Goal: Transaction & Acquisition: Purchase product/service

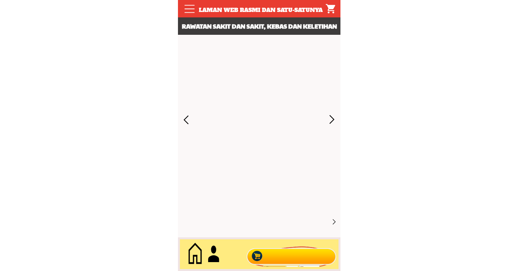
scroll to position [3505, 0]
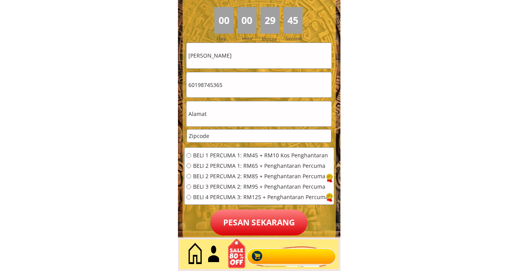
click at [202, 115] on input "text" at bounding box center [258, 113] width 145 height 25
paste input "No 722 Batu"
type input "No 722 Batu"
click at [221, 142] on input "number" at bounding box center [259, 136] width 144 height 13
paste input "12345"
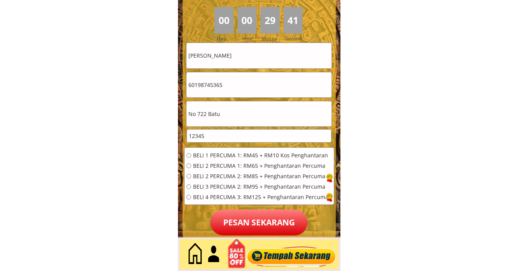
type input "12345"
click at [186, 200] on div "BELI 1 PERCUMA 1: RM45 + RM10 Kos Penghantaran BELI 2 PERCUMA 1: RM65 + Penghan…" at bounding box center [257, 179] width 142 height 52
click at [186, 197] on input "radio" at bounding box center [188, 197] width 5 height 5
radio input "true"
click at [236, 224] on p "Pesan sekarang" at bounding box center [258, 223] width 97 height 26
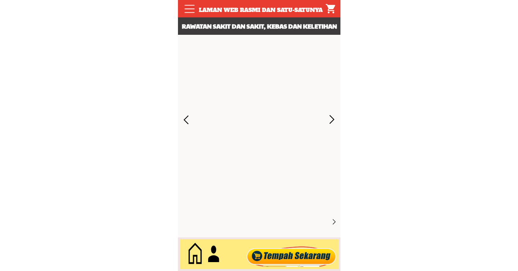
scroll to position [3505, 0]
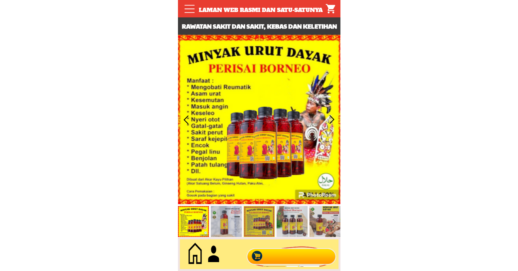
scroll to position [3505, 0]
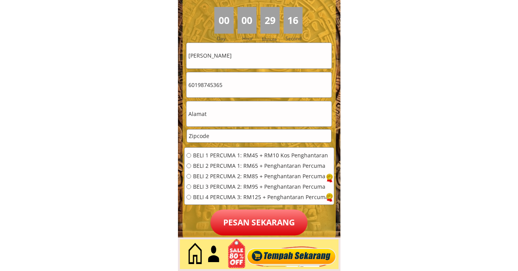
click at [221, 139] on input "number" at bounding box center [259, 136] width 144 height 13
paste input "12345"
type input "12345"
click at [203, 117] on input "text" at bounding box center [258, 113] width 145 height 25
paste input "No 722 Batu"
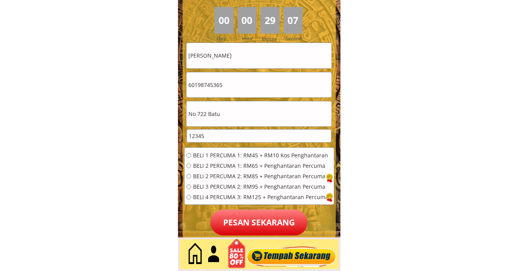
type input "No 722 Batu"
click at [189, 192] on div "BELI 1 PERCUMA 1: RM45 + RM10 Kos Penghantaran BELI 2 PERCUMA 1: RM65 + Penghan…" at bounding box center [257, 179] width 142 height 52
click at [188, 198] on input "radio" at bounding box center [188, 197] width 5 height 5
radio input "true"
click at [237, 216] on p "Pesan sekarang" at bounding box center [258, 223] width 97 height 26
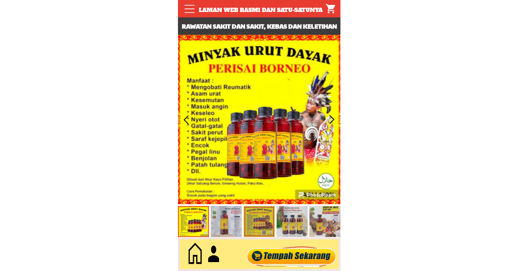
scroll to position [3505, 0]
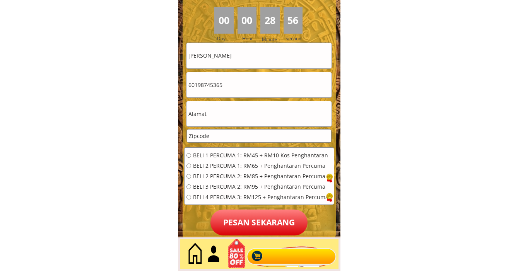
click at [230, 118] on input "text" at bounding box center [258, 113] width 145 height 25
paste input "No 722 Batu"
type input "No 722 Batu"
click at [220, 140] on input "number" at bounding box center [259, 136] width 144 height 13
paste input "12345"
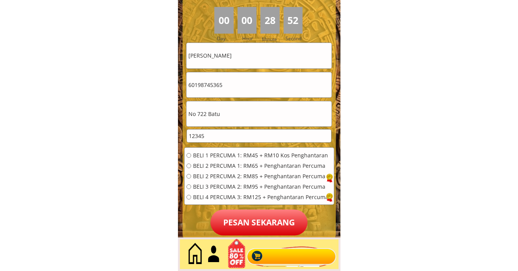
type input "12345"
click at [187, 200] on div "BELI 1 PERCUMA 1: RM45 + RM10 Kos Penghantaran BELI 2 PERCUMA 1: RM65 + Penghan…" at bounding box center [257, 179] width 142 height 52
click at [189, 197] on input "radio" at bounding box center [188, 197] width 5 height 5
radio input "true"
click at [247, 230] on p "Pesan sekarang" at bounding box center [258, 223] width 97 height 26
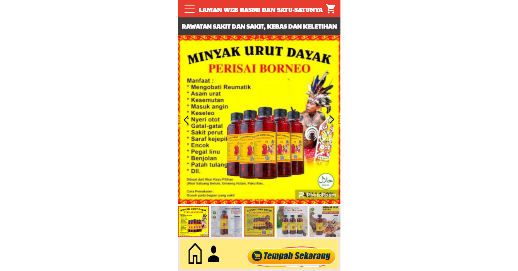
scroll to position [3505, 0]
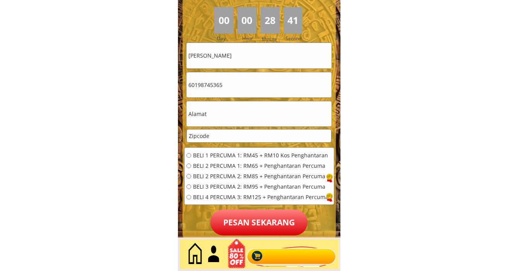
click at [209, 137] on input "number" at bounding box center [259, 136] width 144 height 13
paste input "12345"
type input "12345"
click at [229, 119] on input "text" at bounding box center [258, 113] width 145 height 25
paste input "No 722 Batu"
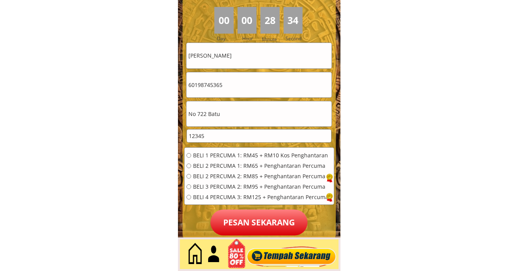
type input "No 722 Batu"
click at [188, 196] on input "radio" at bounding box center [188, 197] width 5 height 5
radio input "true"
click at [253, 220] on p "Pesan sekarang" at bounding box center [258, 223] width 97 height 26
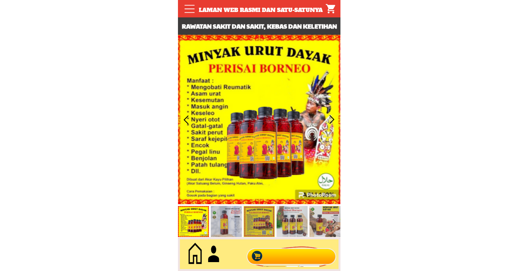
scroll to position [3505, 0]
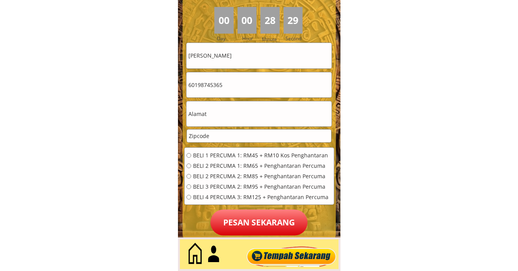
click at [229, 113] on input "text" at bounding box center [258, 113] width 145 height 25
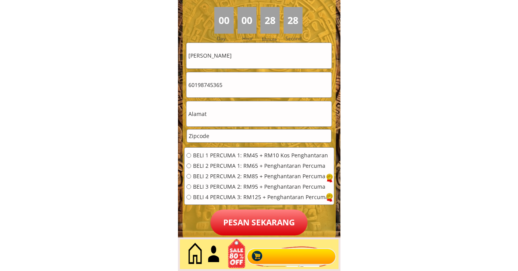
paste input "No 722 Batu"
type input "No 722 Batu"
click at [214, 137] on input "number" at bounding box center [259, 136] width 144 height 13
paste input "12345"
type input "12345"
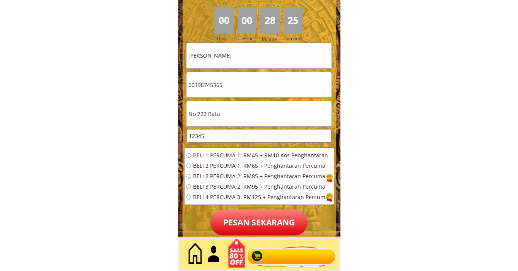
click at [188, 197] on input "radio" at bounding box center [188, 197] width 5 height 5
radio input "true"
click at [236, 222] on p "Pesan sekarang" at bounding box center [258, 223] width 97 height 26
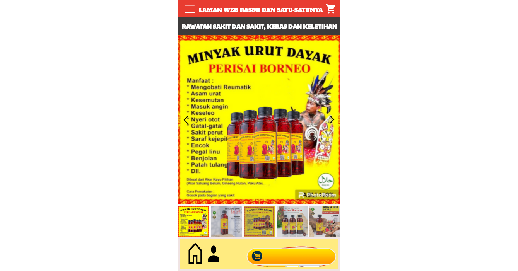
scroll to position [3505, 0]
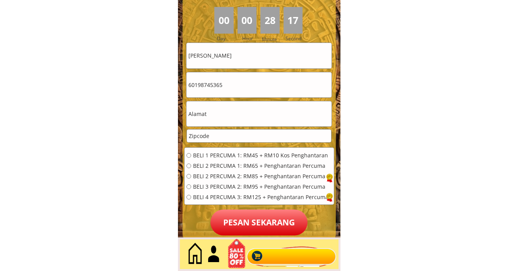
click at [194, 137] on input "number" at bounding box center [259, 136] width 144 height 13
paste input "12345"
type input "12345"
click at [240, 118] on input "text" at bounding box center [258, 113] width 145 height 25
paste input "No 722 Batu"
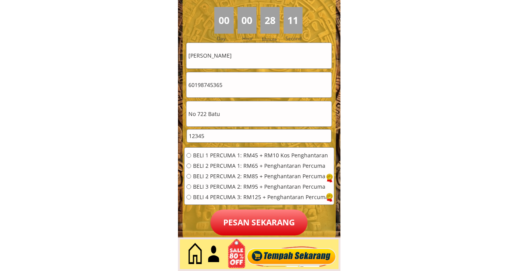
type input "No 722 Batu"
click at [188, 198] on input "radio" at bounding box center [188, 197] width 5 height 5
radio input "true"
click at [226, 218] on p "Pesan sekarang" at bounding box center [258, 223] width 97 height 26
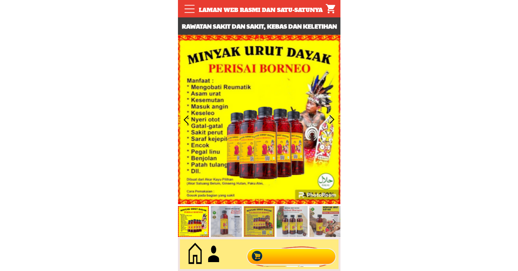
scroll to position [3505, 0]
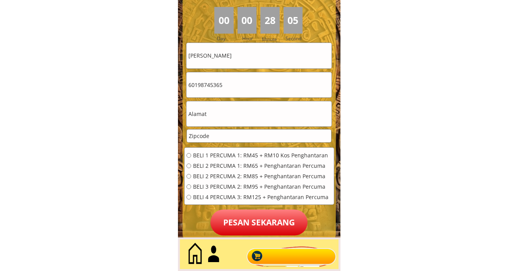
click at [196, 112] on input "text" at bounding box center [258, 113] width 145 height 25
paste input "No 722 Batu"
type input "No 722 Batu"
click at [227, 136] on input "number" at bounding box center [259, 136] width 144 height 13
paste input "12345"
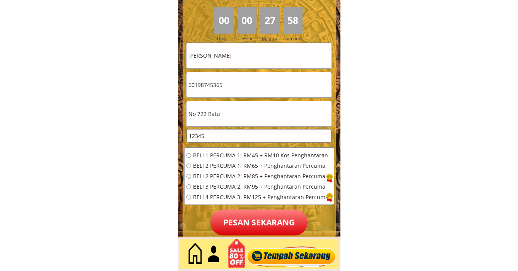
type input "12345"
click at [187, 197] on input "radio" at bounding box center [188, 197] width 5 height 5
radio input "true"
click at [241, 219] on p "Pesan sekarang" at bounding box center [258, 223] width 97 height 26
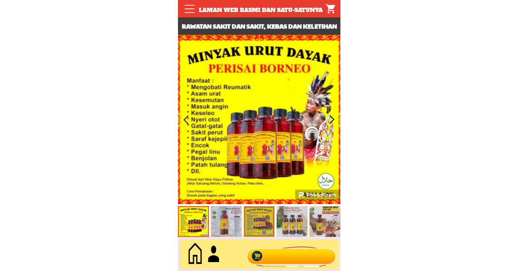
scroll to position [3505, 0]
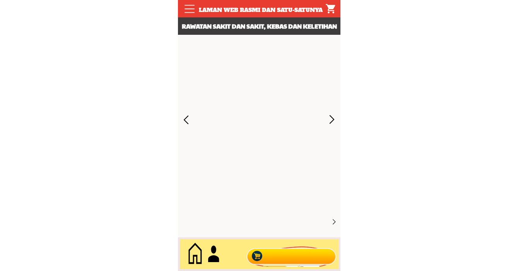
scroll to position [3505, 0]
